Goal: Task Accomplishment & Management: Manage account settings

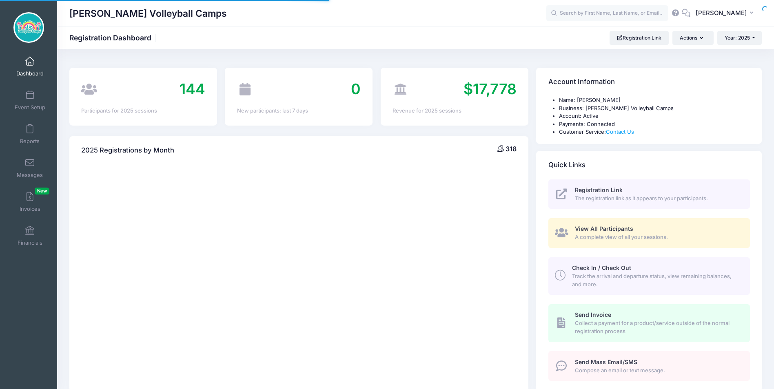
select select
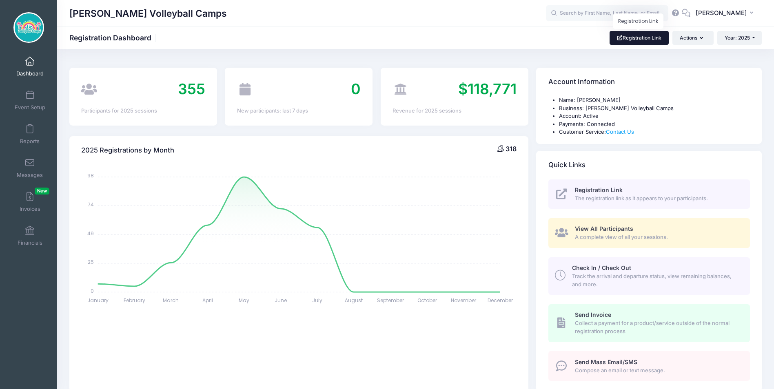
click at [616, 37] on span at bounding box center [619, 37] width 6 height 5
click at [38, 91] on link "Event Setup" at bounding box center [30, 100] width 39 height 29
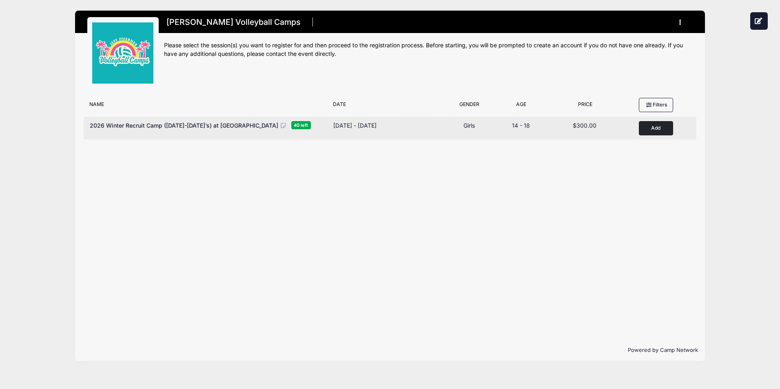
click at [280, 129] on icon at bounding box center [283, 126] width 7 height 6
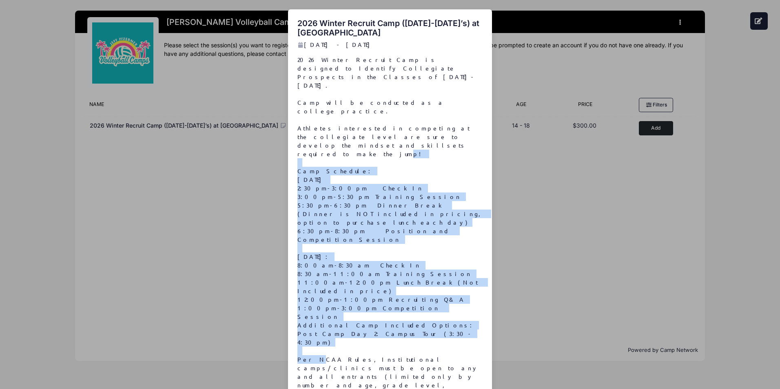
drag, startPoint x: 297, startPoint y: 145, endPoint x: 433, endPoint y: 279, distance: 190.4
click at [433, 279] on p "2026 Winter Recruit Camp is designed to Identify Collegiate Prospects in the Cl…" at bounding box center [390, 226] width 186 height 343
copy p "Camp Schedule: January 3rd 2:30pm-3:00pm Check In 3:00pm-5:30pm Training Sessio…"
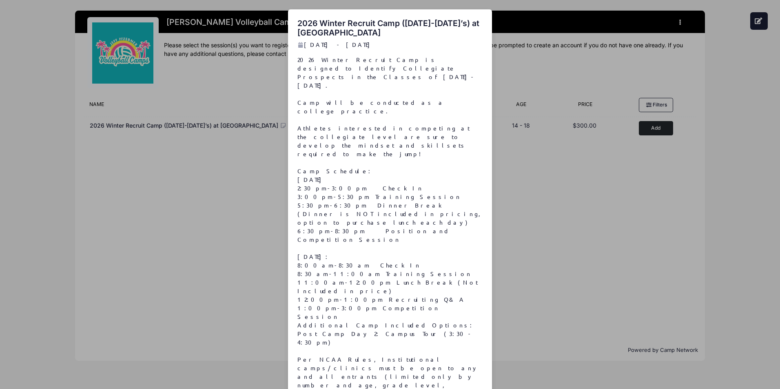
click at [566, 86] on div "2026 Winter Recruit Camp (2027-2029’s) at Palm Beach Atlantic University Jan 3 …" at bounding box center [390, 194] width 780 height 389
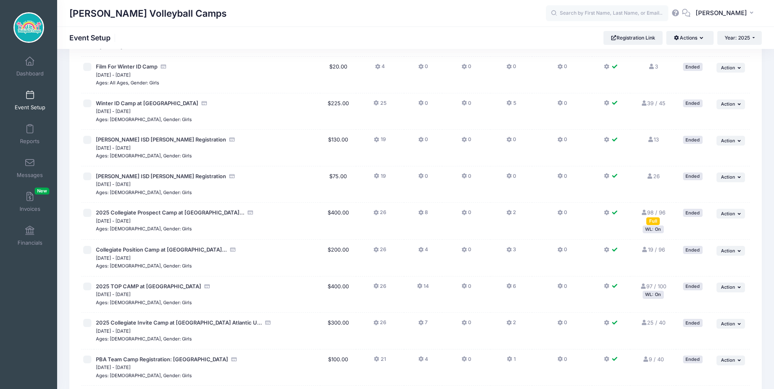
scroll to position [122, 0]
